Goal: Information Seeking & Learning: Learn about a topic

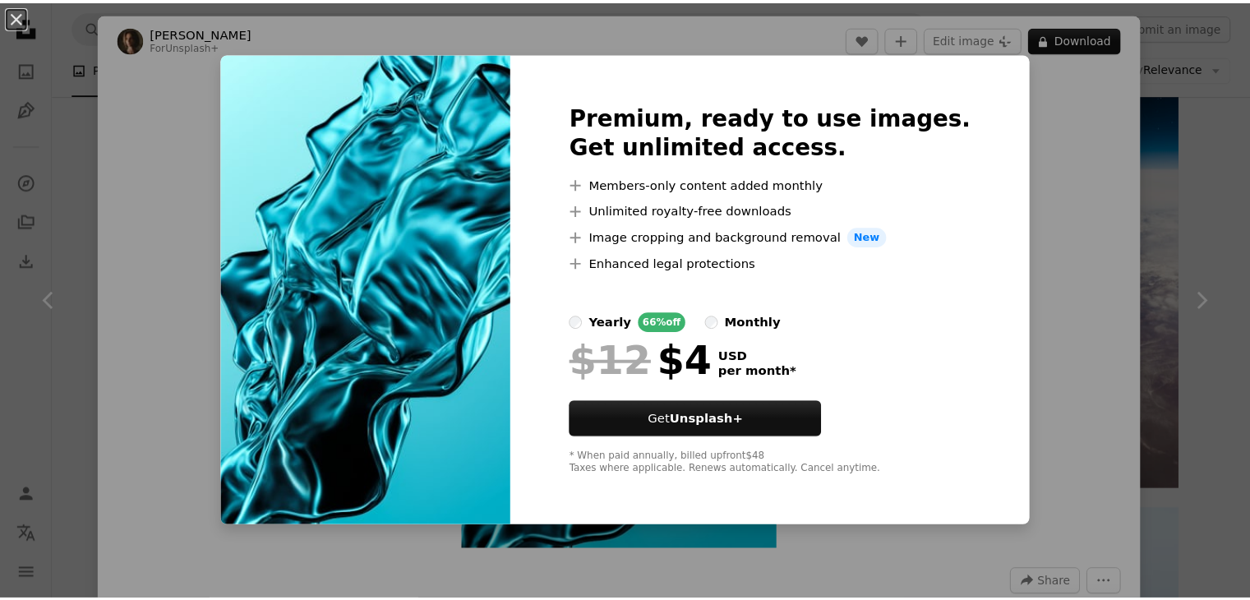
scroll to position [329, 0]
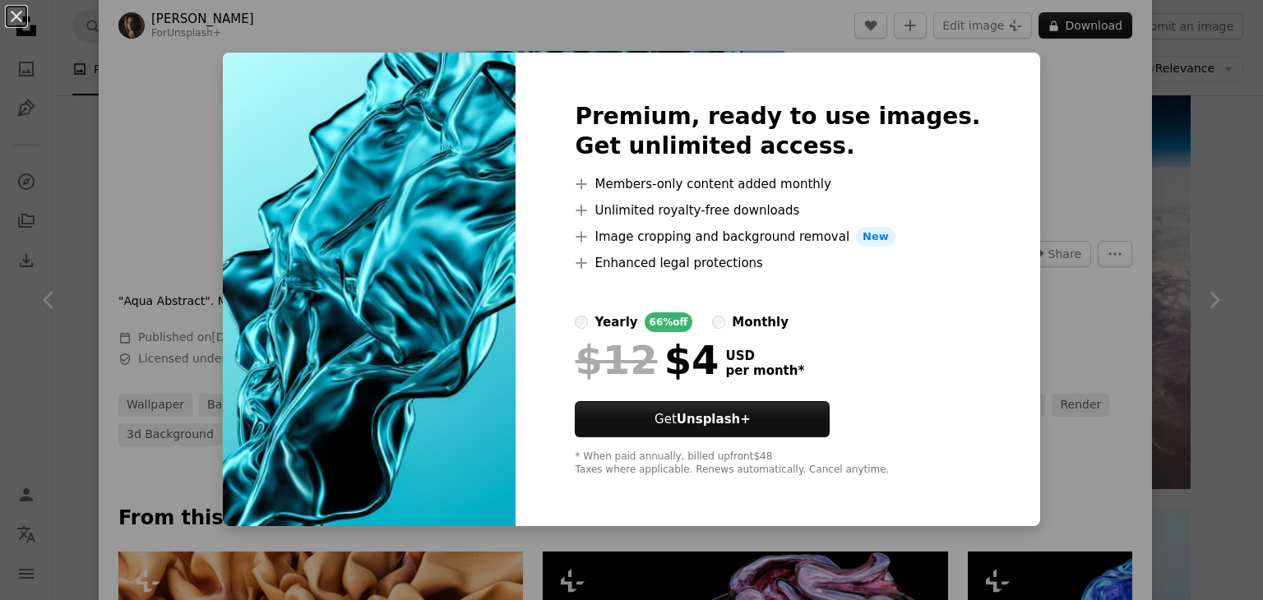
click at [1096, 134] on div "An X shape Premium, ready to use images. Get unlimited access. A plus sign Memb…" at bounding box center [631, 300] width 1263 height 600
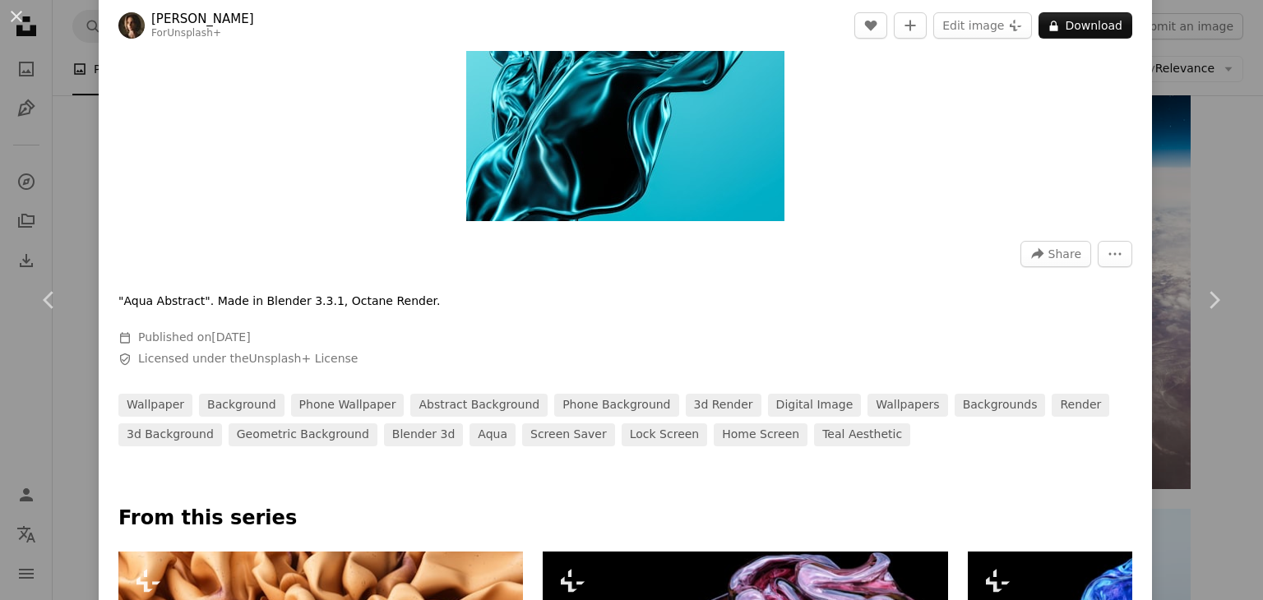
click at [1174, 145] on div "An X shape Chevron left Chevron right [PERSON_NAME] For Unsplash+ A heart A plu…" at bounding box center [631, 300] width 1263 height 600
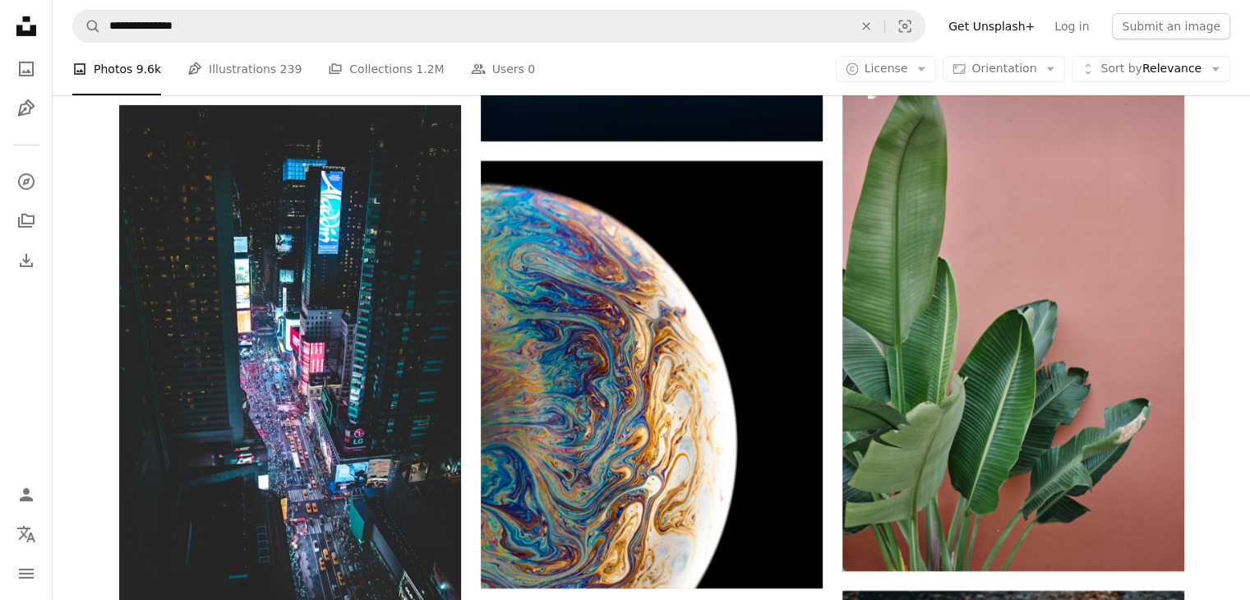
scroll to position [5672, 0]
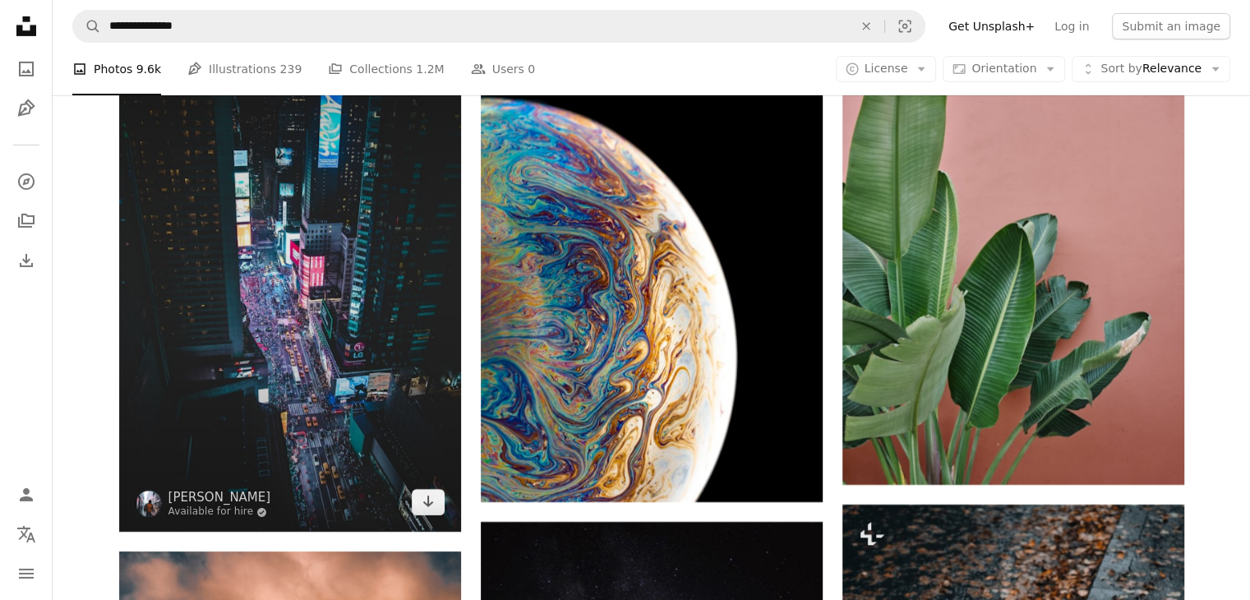
click at [360, 293] on img at bounding box center [290, 275] width 342 height 513
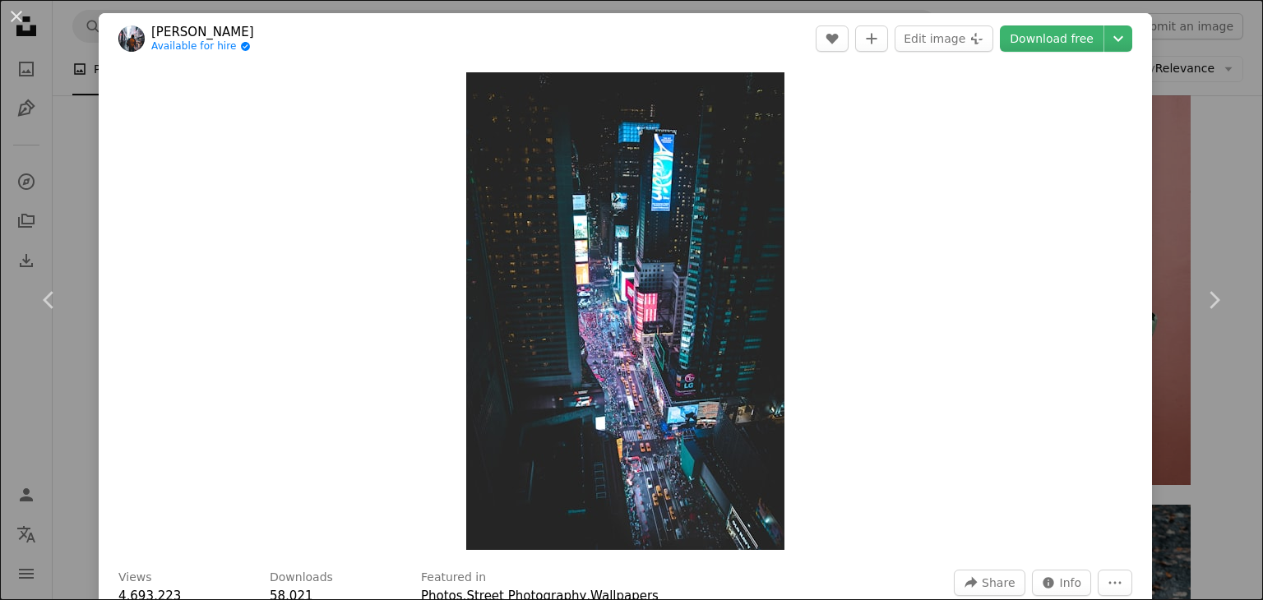
click at [1166, 196] on div "An X shape Chevron left Chevron right Andre Benz Available for hire A checkmark…" at bounding box center [631, 300] width 1263 height 600
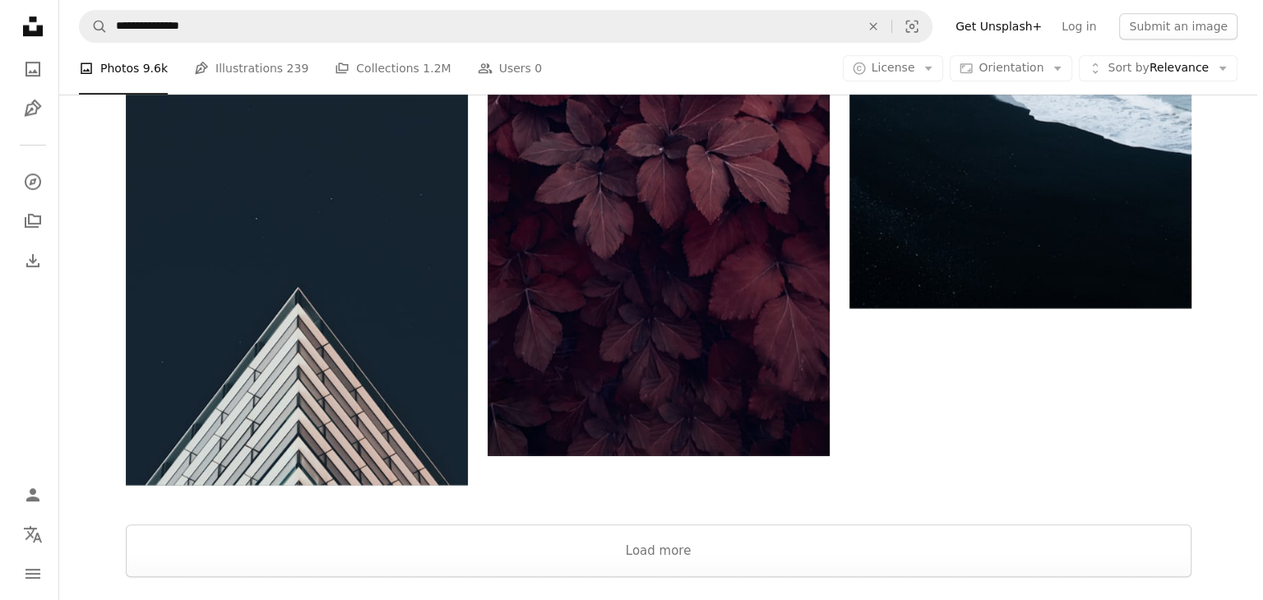
scroll to position [7398, 0]
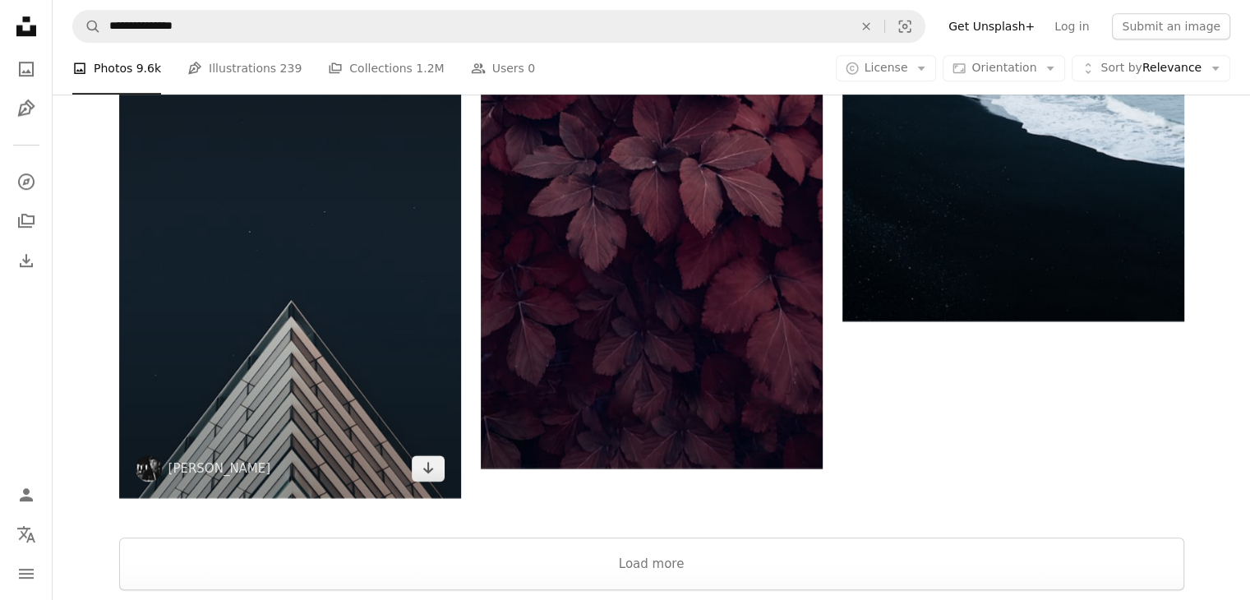
click at [385, 263] on img at bounding box center [290, 242] width 342 height 512
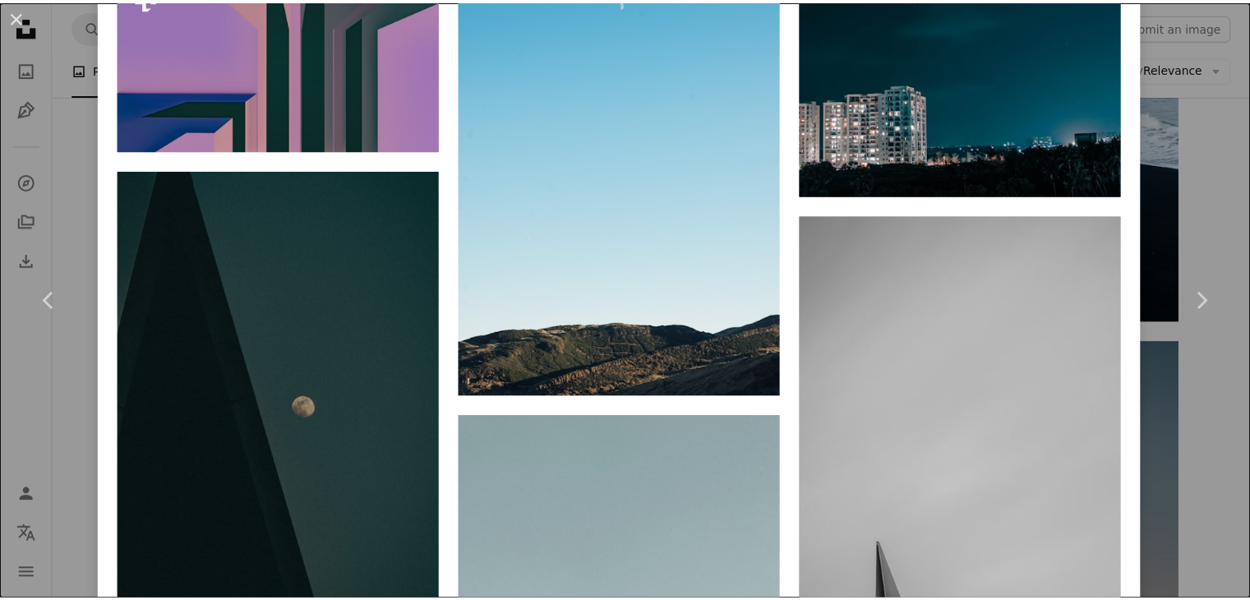
scroll to position [6905, 0]
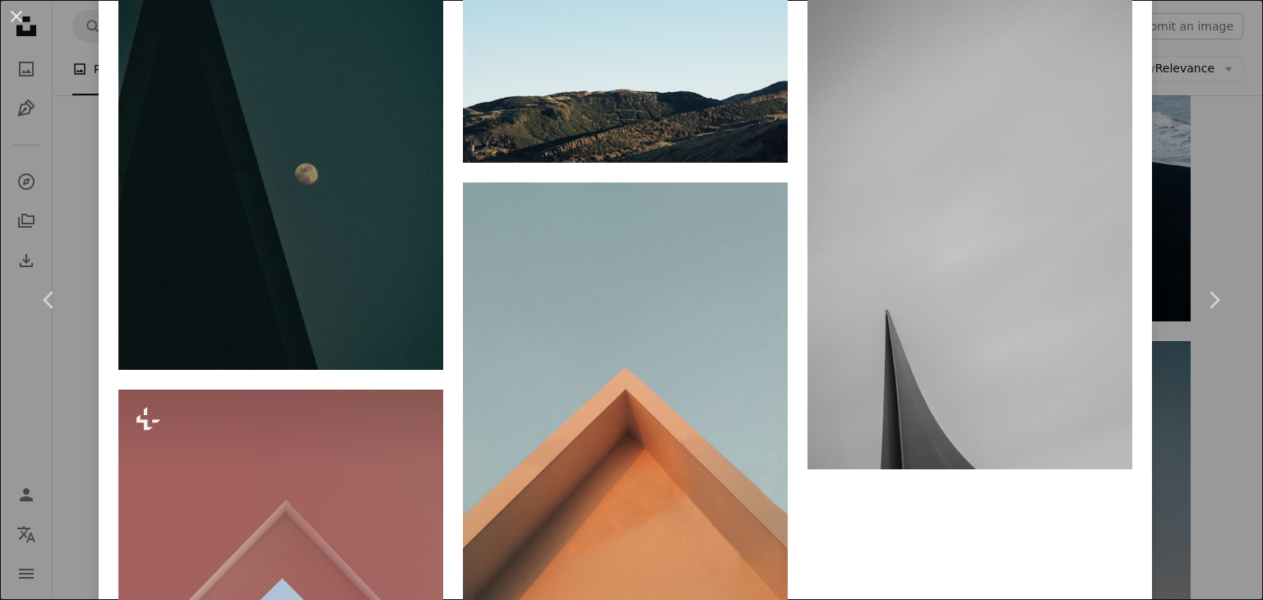
click at [1160, 202] on div "An X shape Chevron left Chevron right [PERSON_NAME] [PERSON_NAME] A heart A plu…" at bounding box center [631, 300] width 1263 height 600
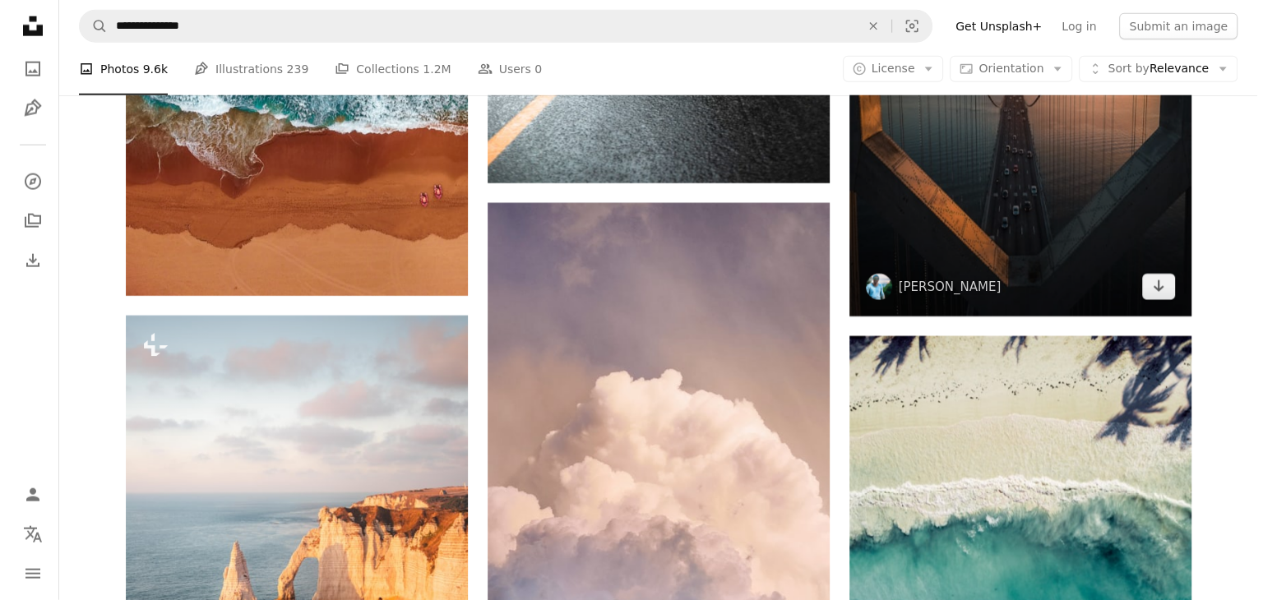
scroll to position [10357, 0]
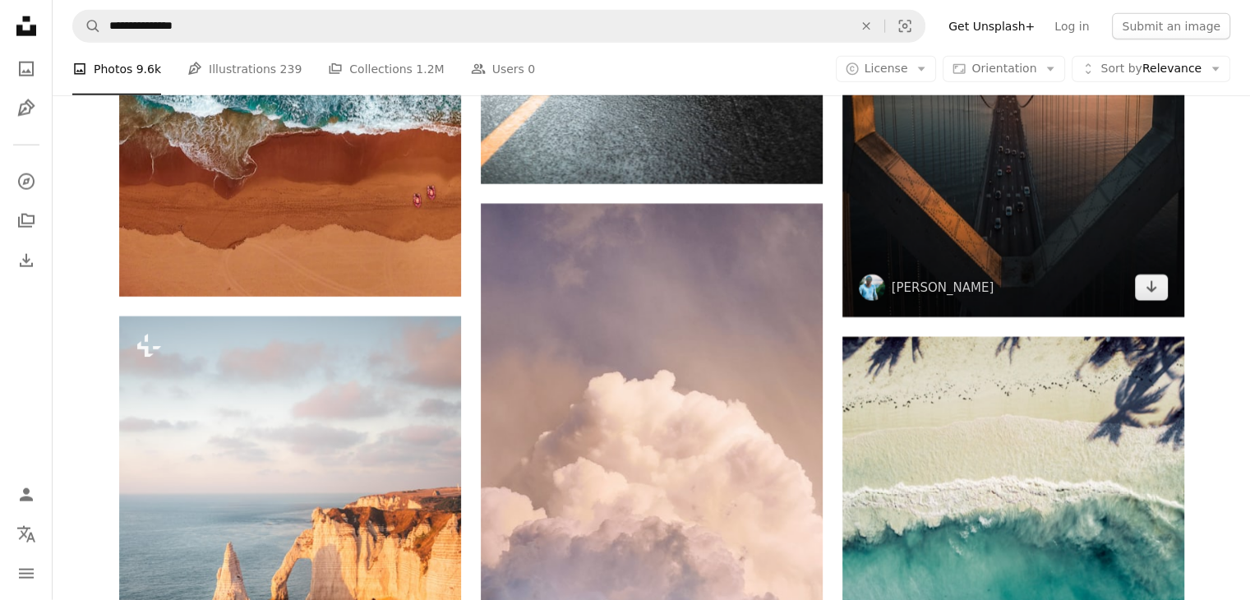
click at [1051, 185] on img at bounding box center [1014, 103] width 342 height 427
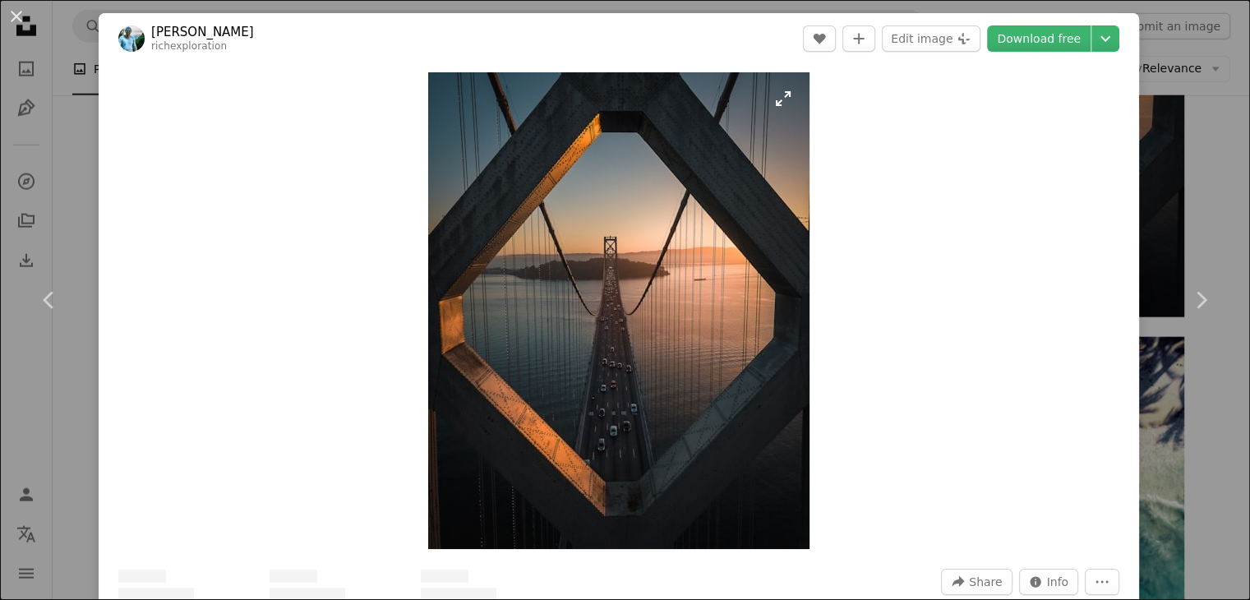
click at [520, 184] on img "Zoom in on this image" at bounding box center [618, 310] width 381 height 477
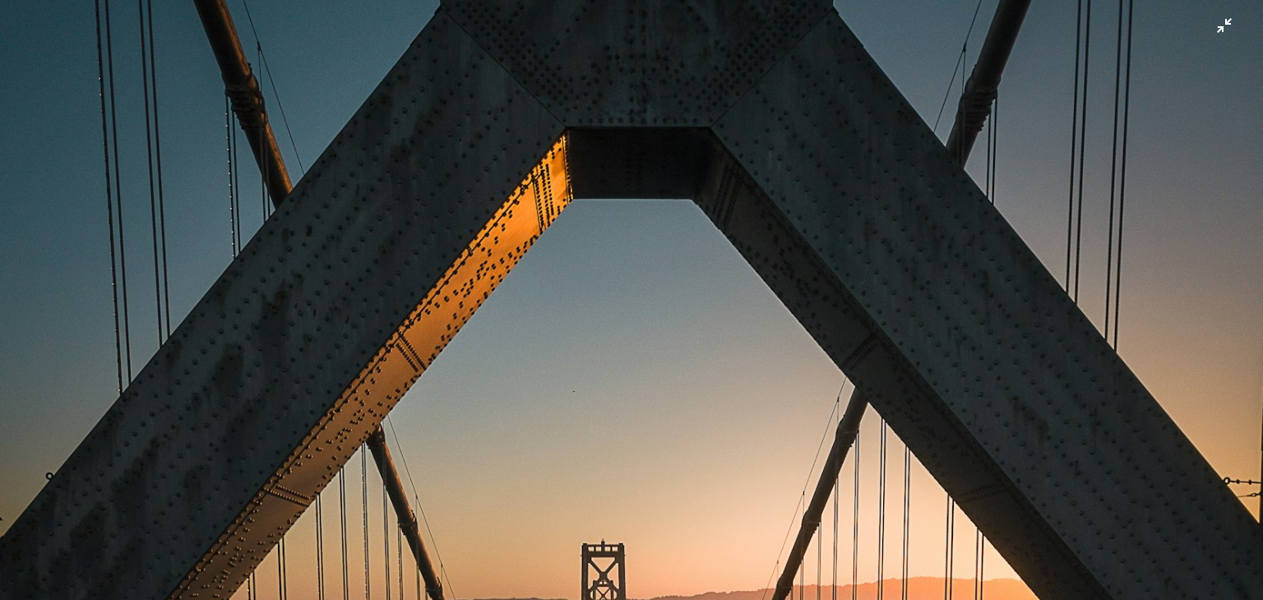
scroll to position [474, 0]
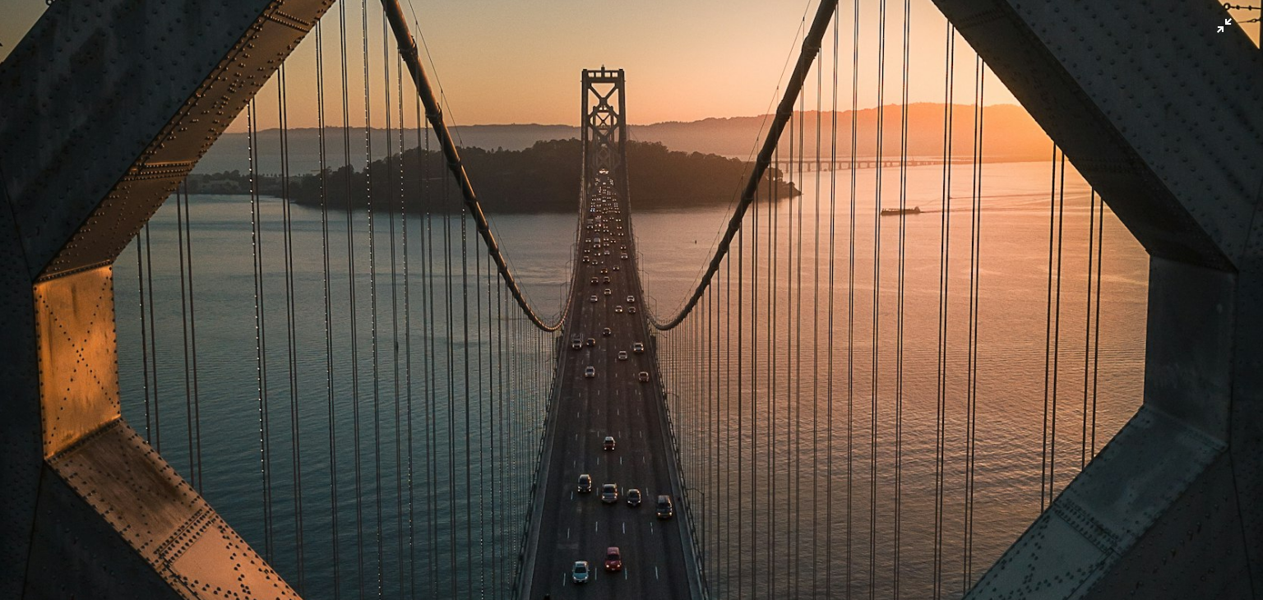
click at [1215, 25] on img "Zoom out on this image" at bounding box center [631, 315] width 1264 height 1581
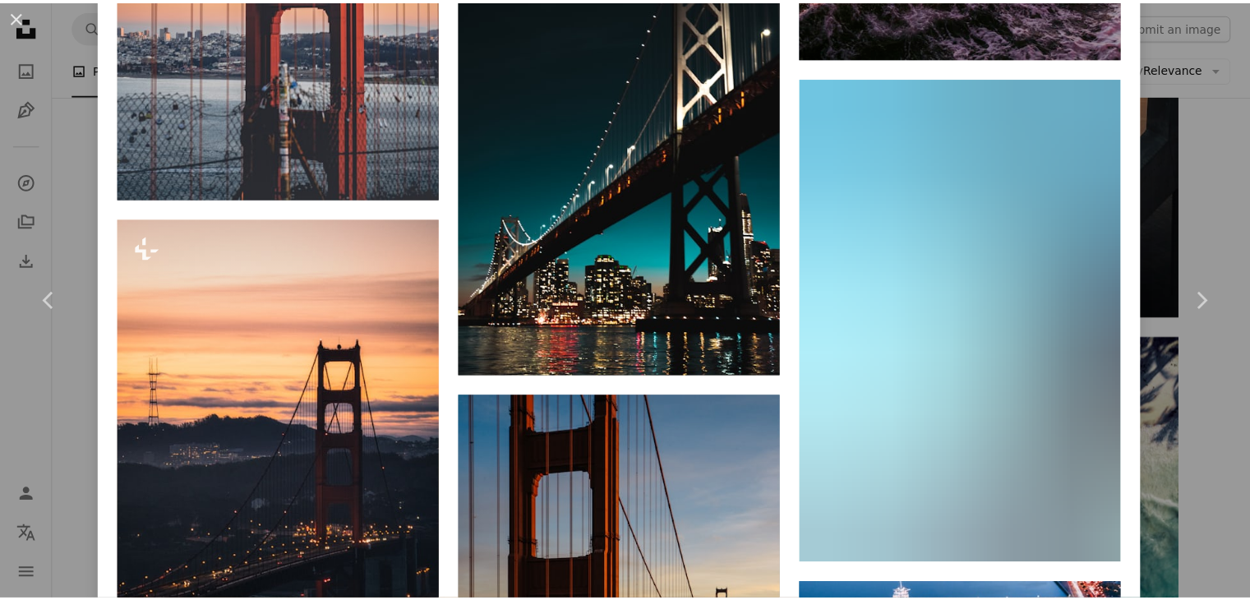
scroll to position [2302, 0]
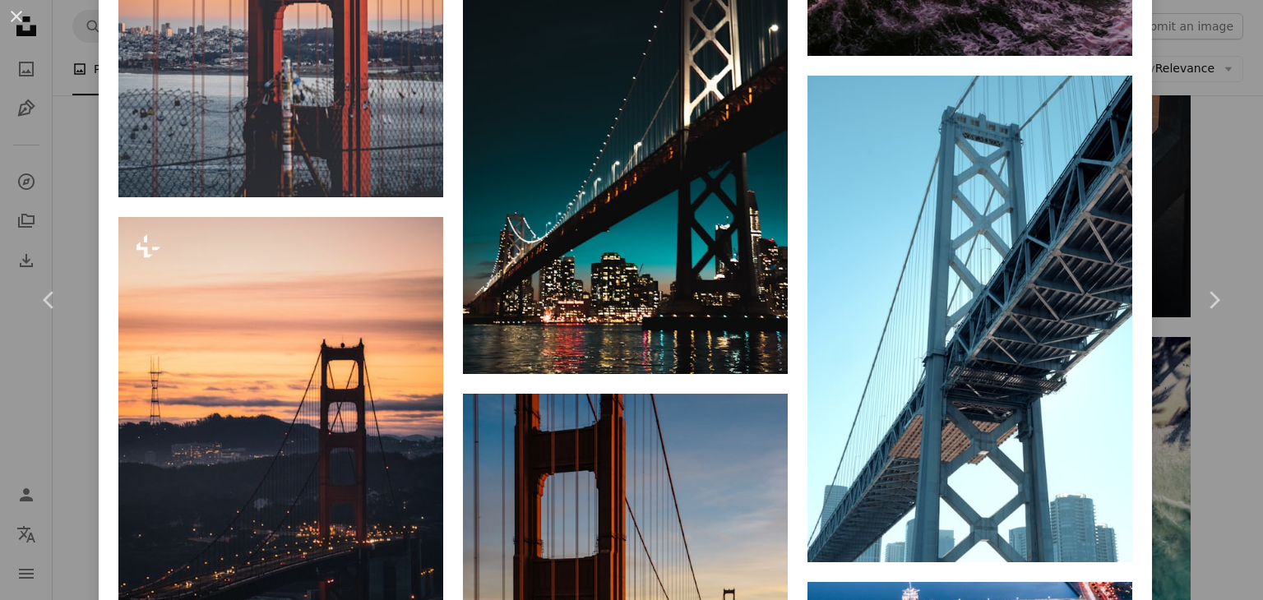
drag, startPoint x: 1213, startPoint y: 129, endPoint x: 1193, endPoint y: 107, distance: 30.2
click at [1213, 129] on div "An X shape Chevron left Chevron right [PERSON_NAME] richexploration A heart A p…" at bounding box center [631, 300] width 1263 height 600
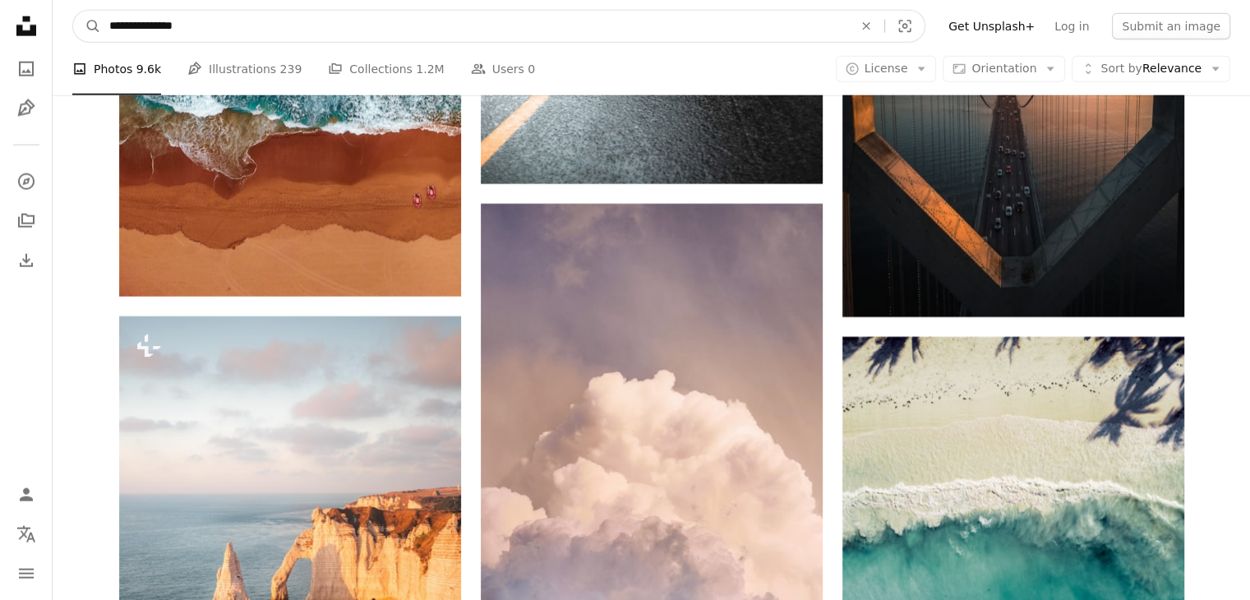
click at [714, 38] on input "**********" at bounding box center [474, 26] width 747 height 31
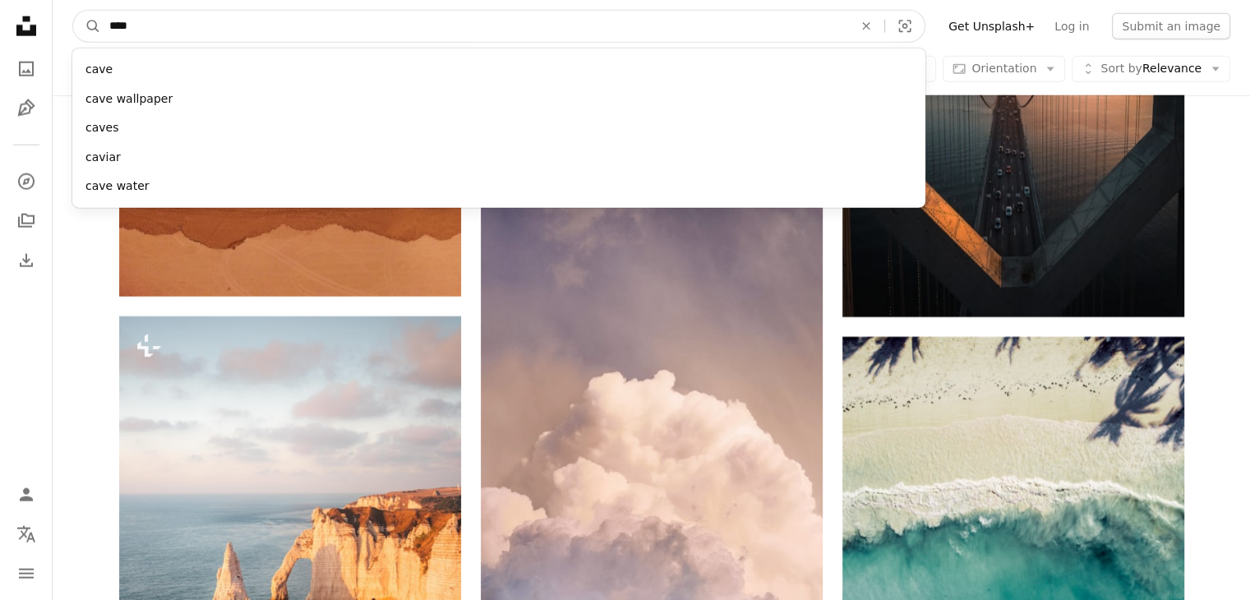
type input "****"
click at [73, 11] on button "A magnifying glass" at bounding box center [87, 26] width 28 height 31
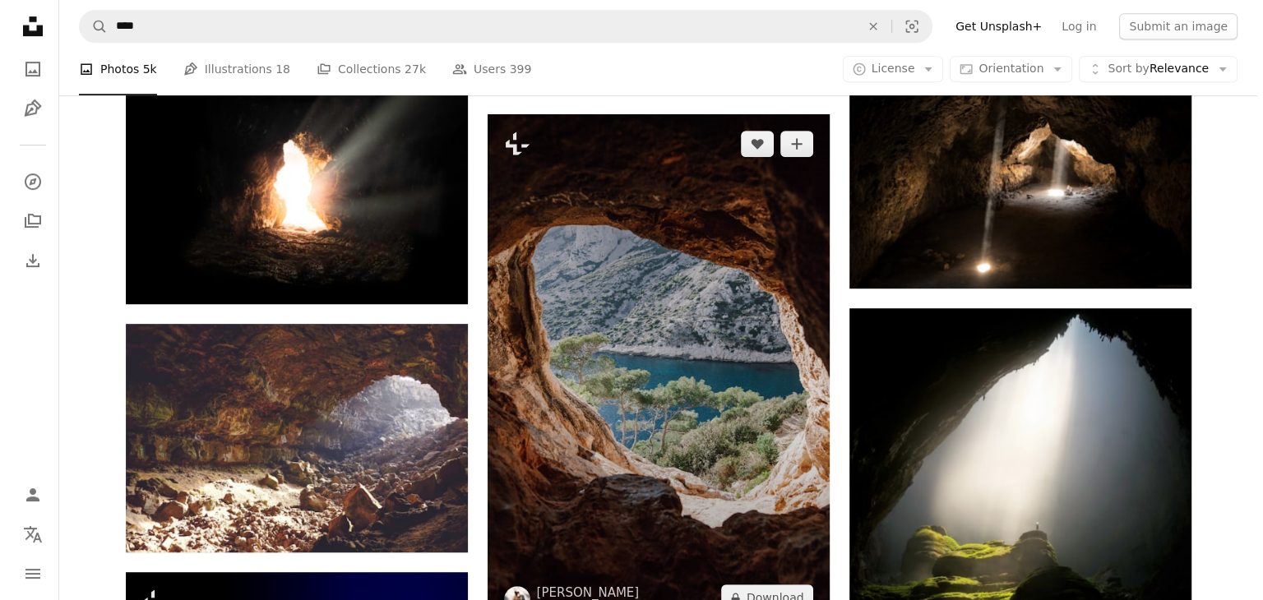
scroll to position [575, 0]
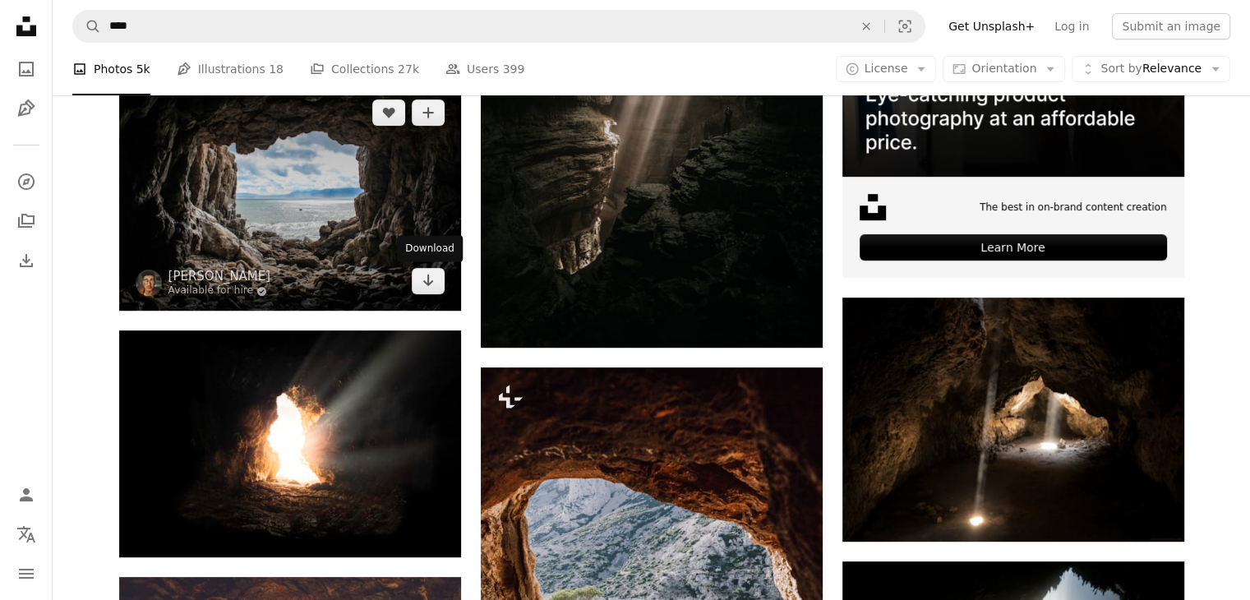
click at [372, 209] on img at bounding box center [290, 197] width 342 height 228
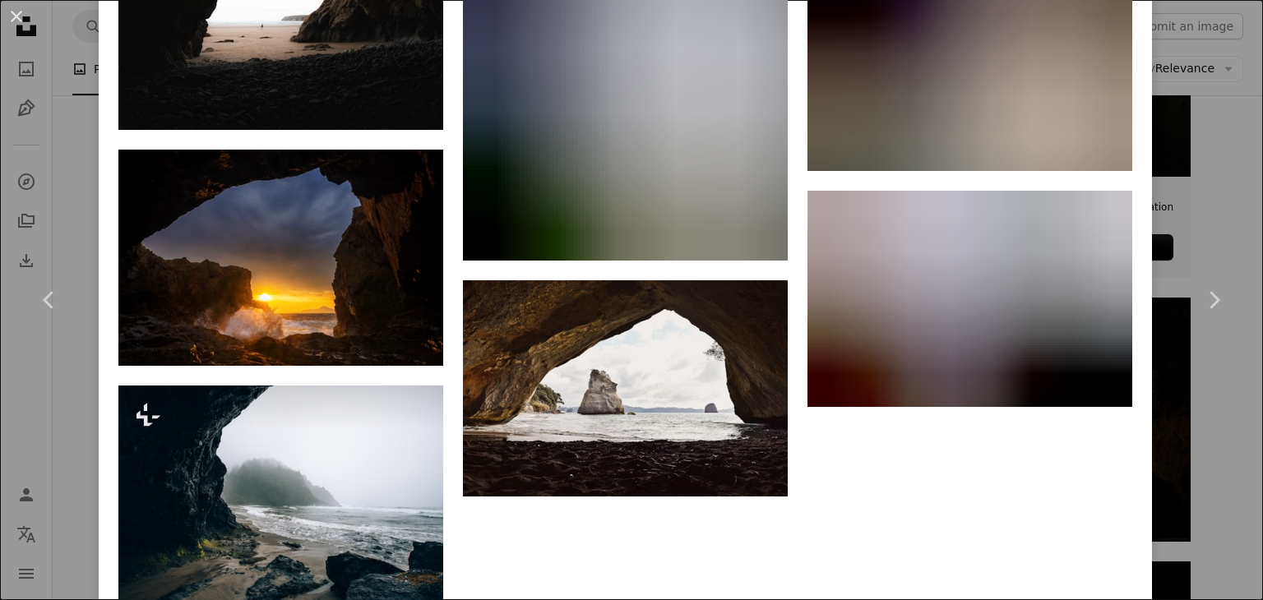
scroll to position [2763, 0]
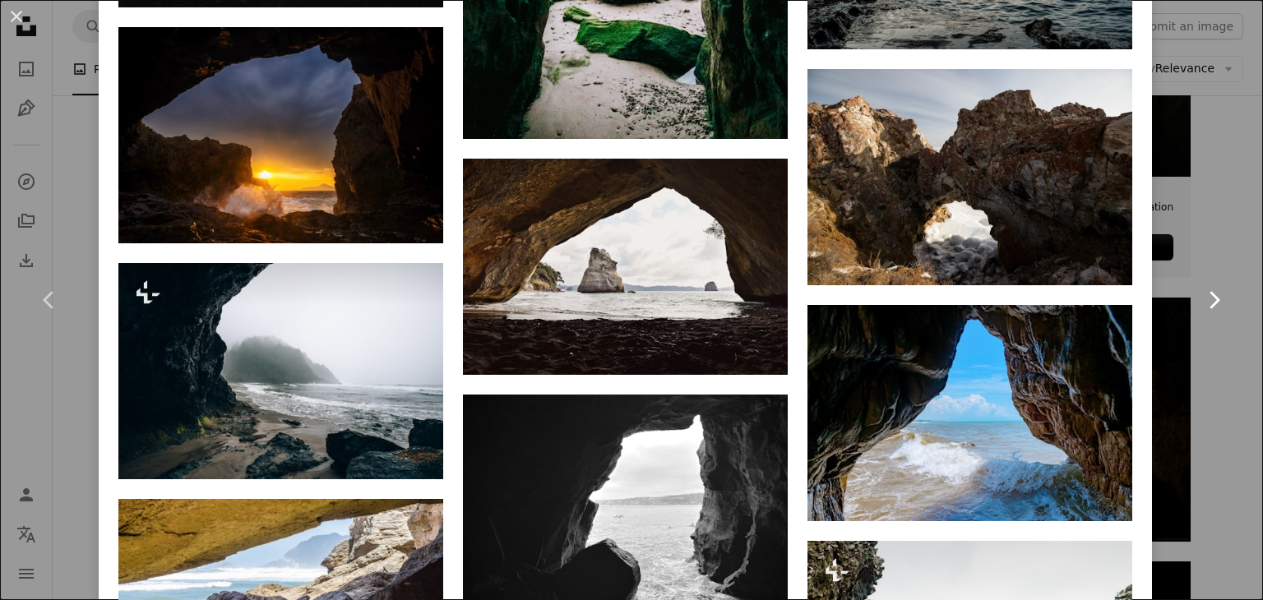
click at [1213, 290] on icon "Chevron right" at bounding box center [1213, 300] width 26 height 26
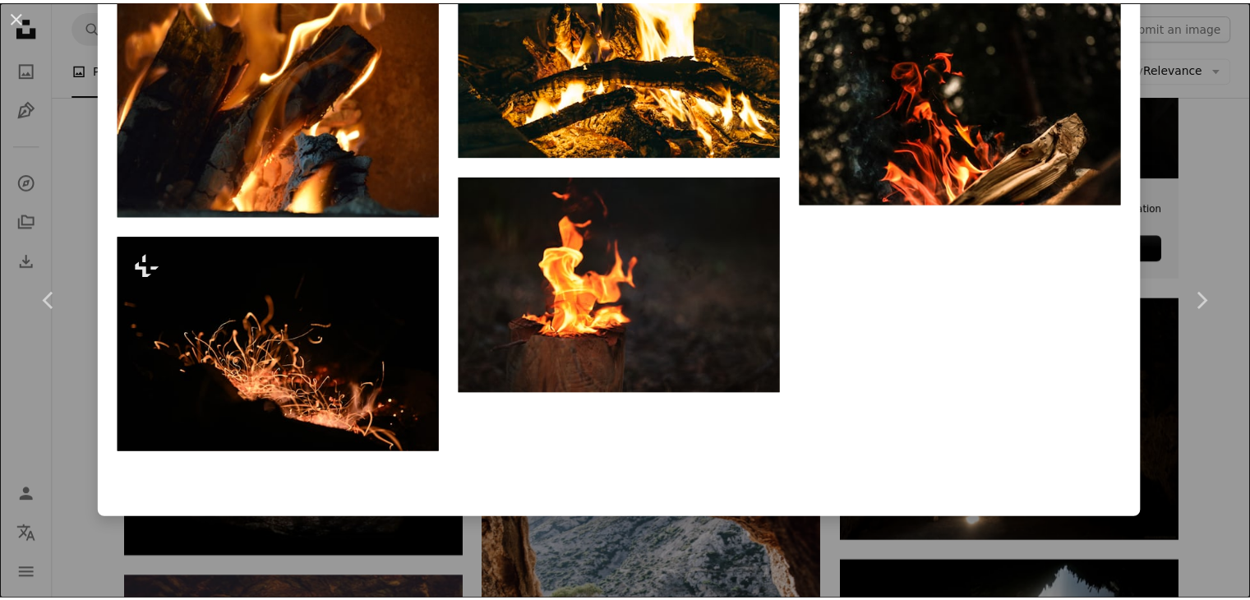
scroll to position [493, 0]
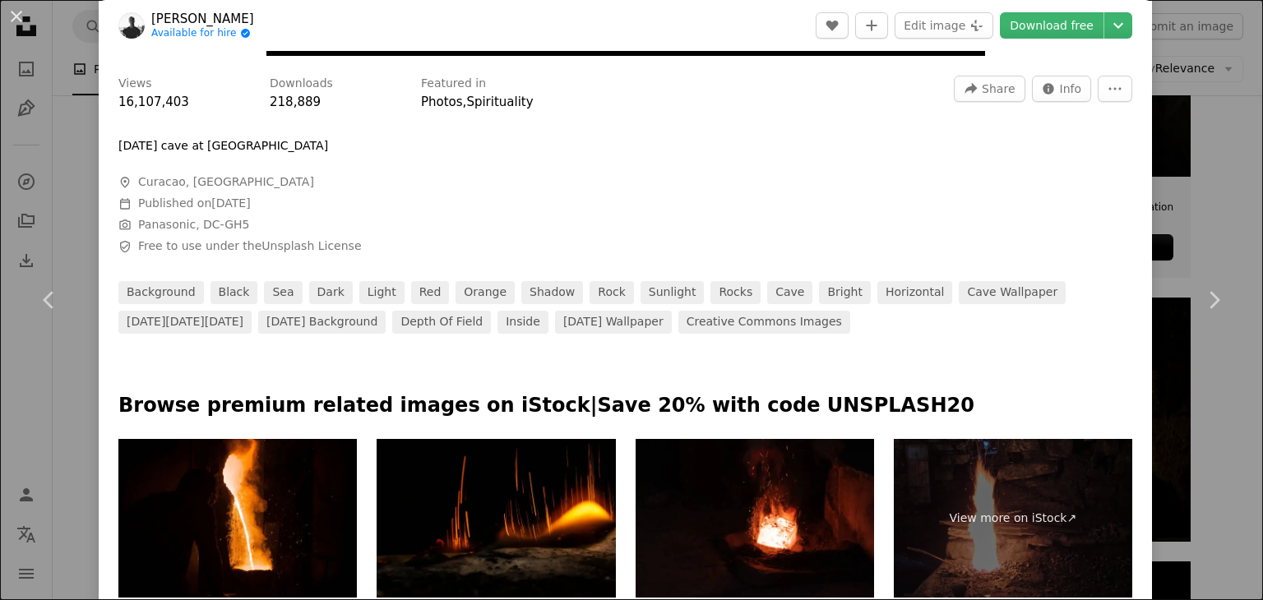
click at [1174, 218] on div "An X shape Chevron left Chevron right [PERSON_NAME] van der Kraan Available for…" at bounding box center [631, 300] width 1263 height 600
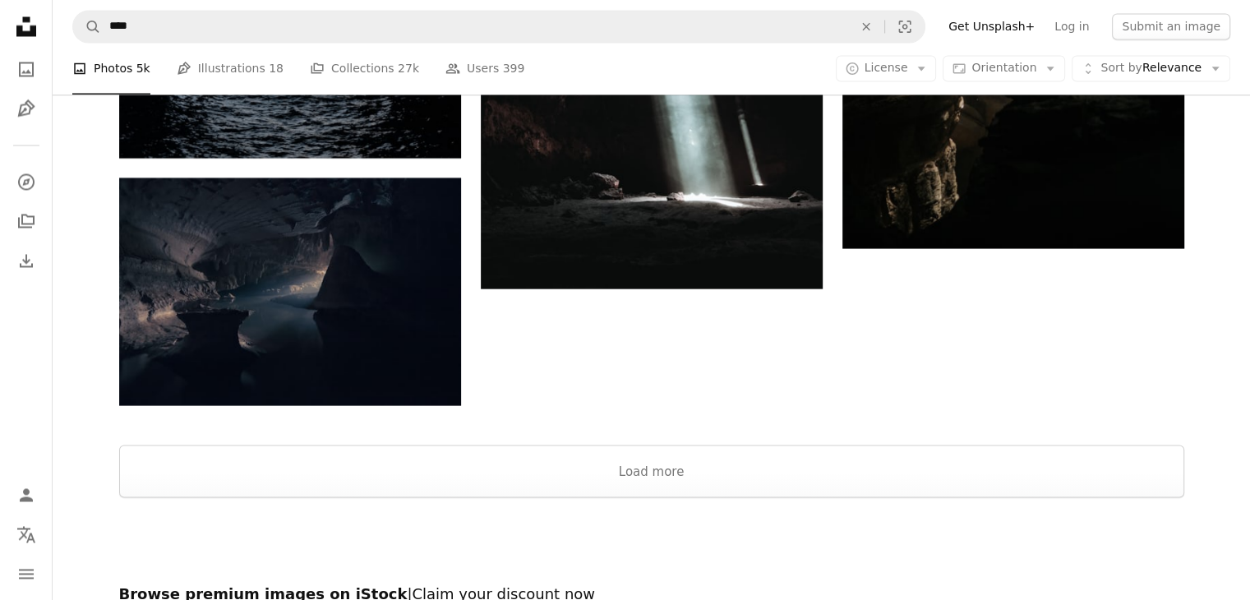
scroll to position [3041, 0]
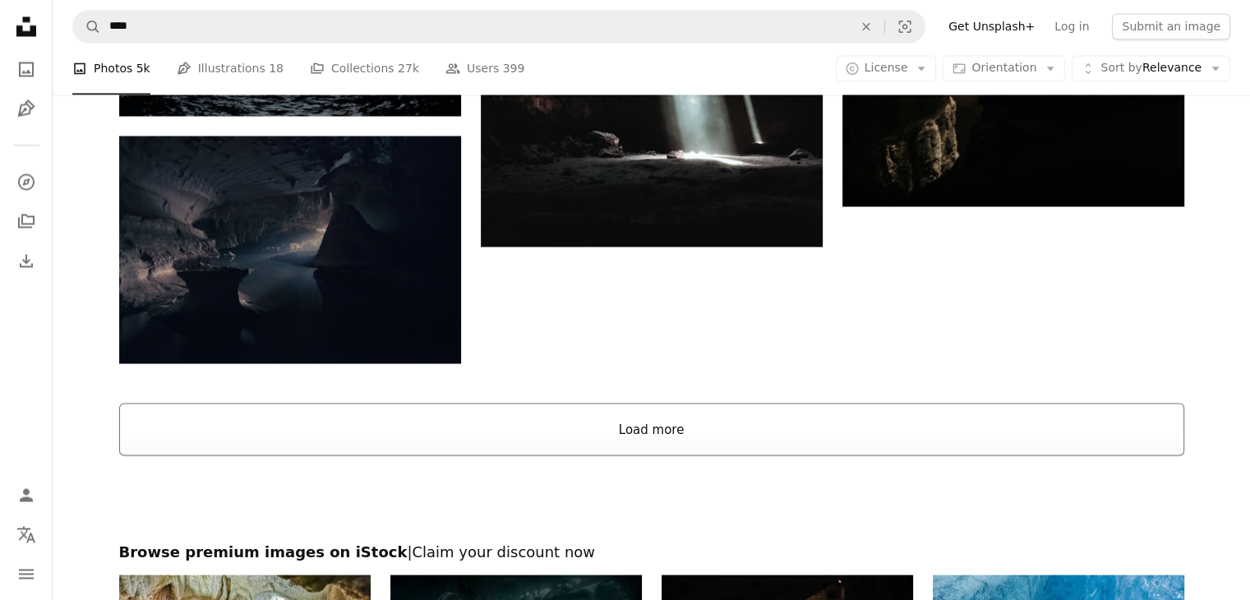
click at [547, 412] on button "Load more" at bounding box center [651, 429] width 1065 height 53
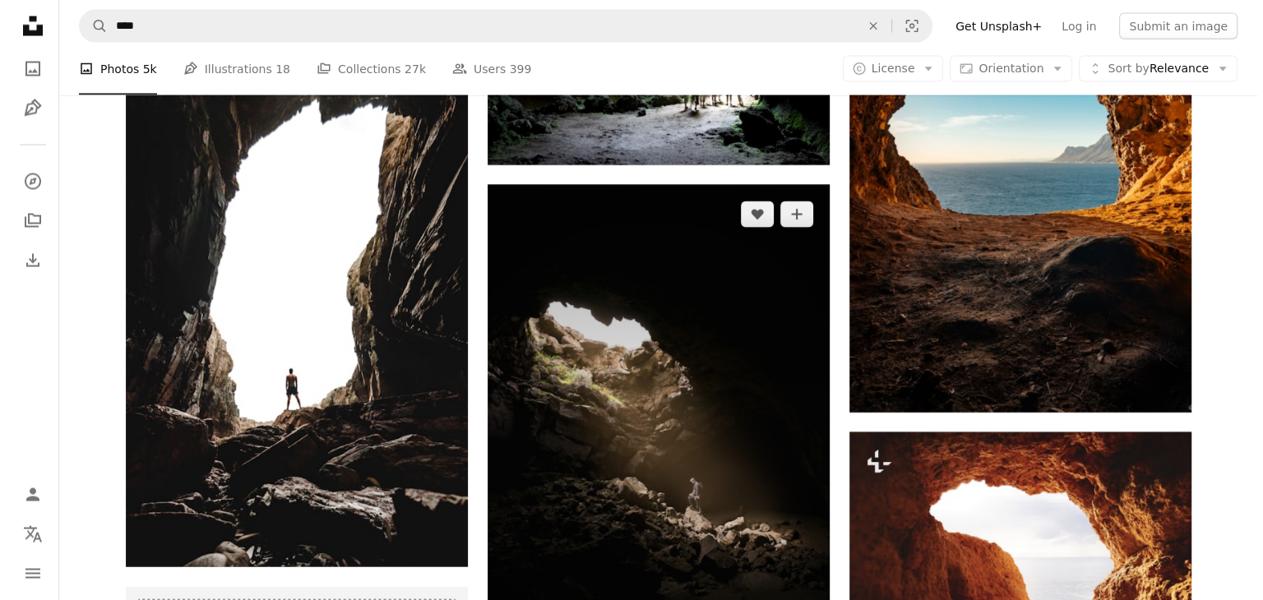
scroll to position [3288, 0]
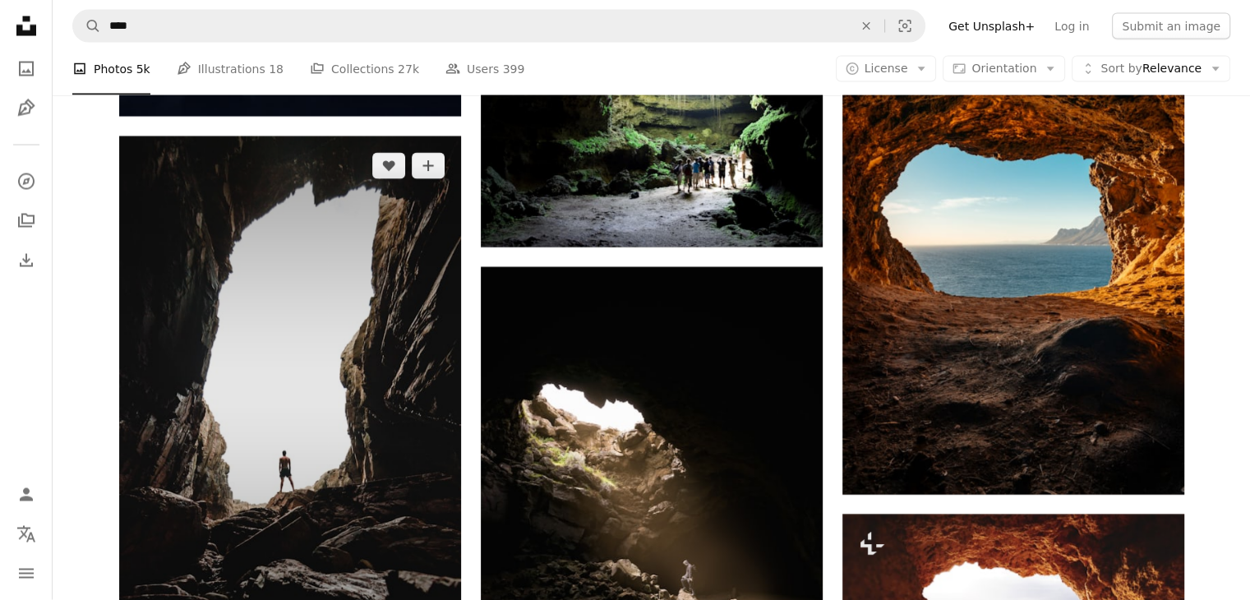
click at [323, 369] on img at bounding box center [290, 392] width 342 height 513
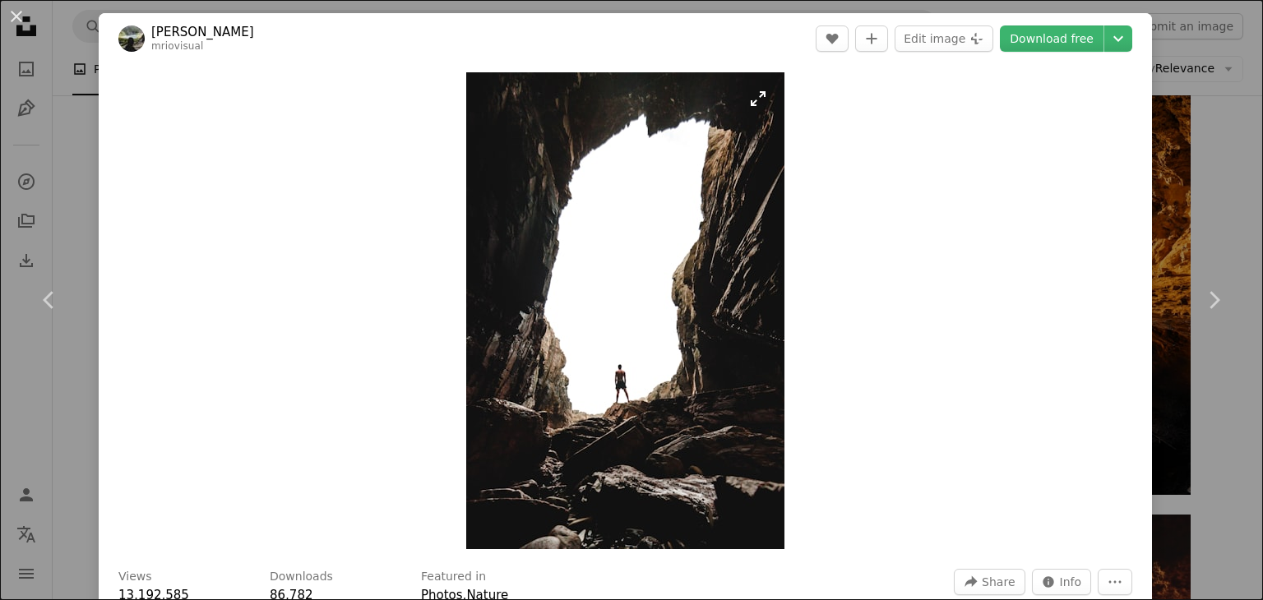
click at [657, 342] on img "Zoom in on this image" at bounding box center [625, 310] width 318 height 477
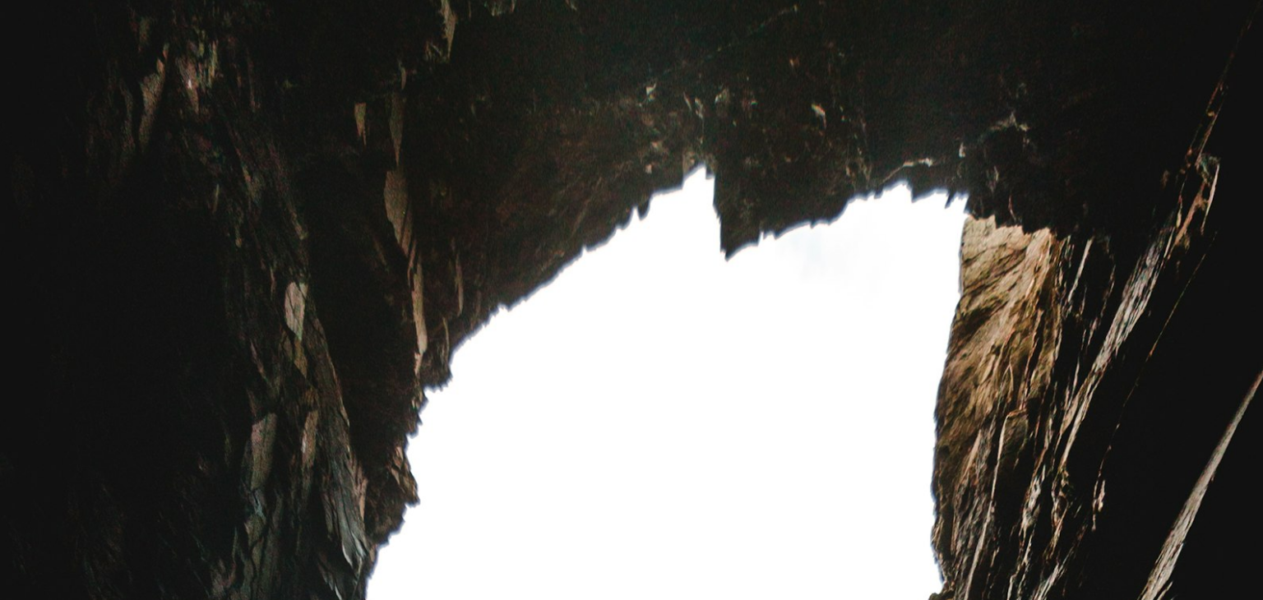
scroll to position [628, 0]
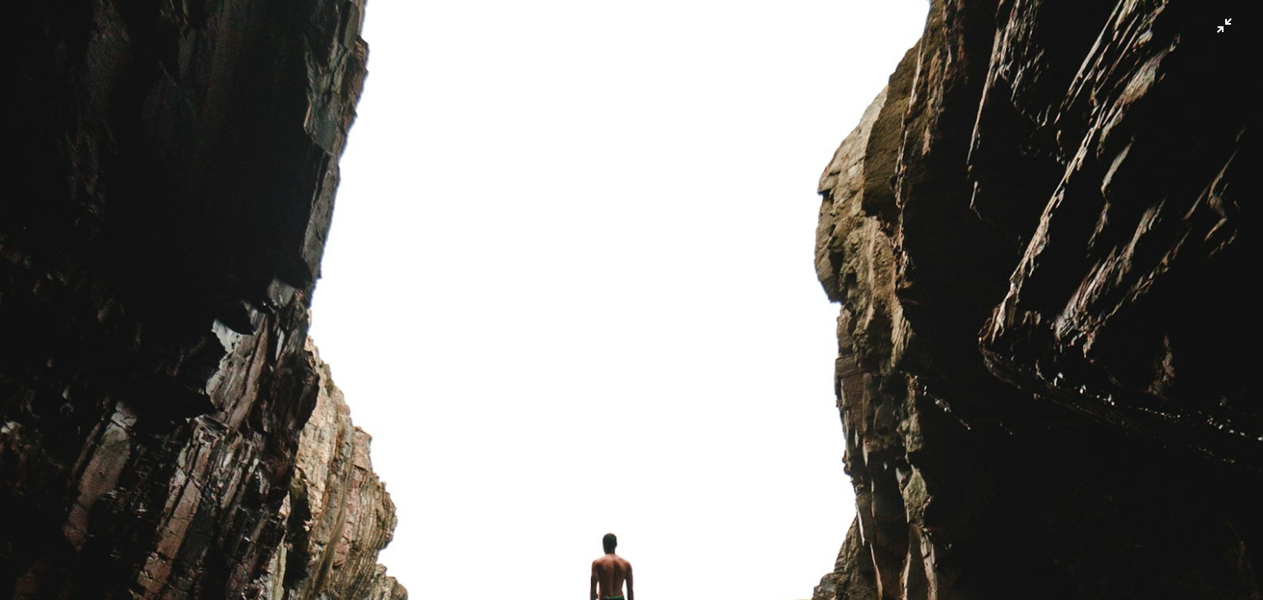
click at [657, 342] on img "Zoom out on this image" at bounding box center [631, 319] width 1264 height 1896
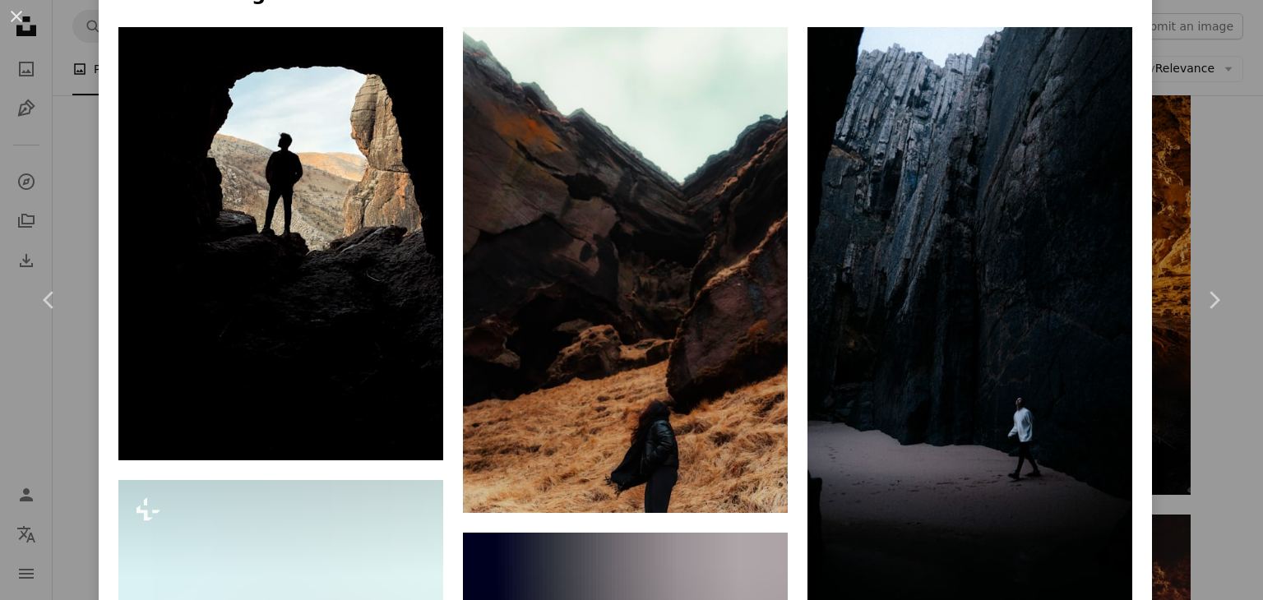
scroll to position [1233, 0]
